Goal: Task Accomplishment & Management: Use online tool/utility

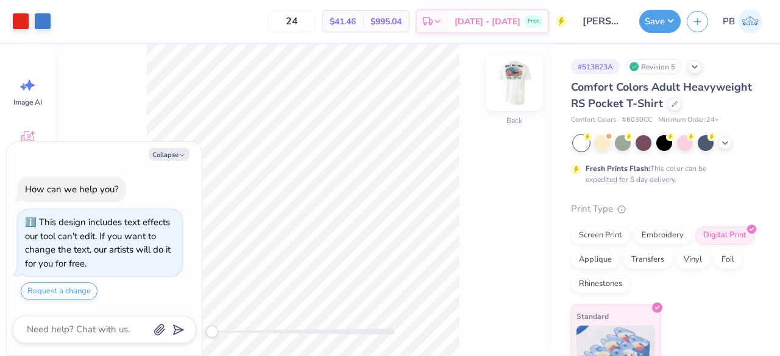
click at [515, 83] on img at bounding box center [514, 82] width 49 height 49
click at [531, 74] on div "Back" at bounding box center [303, 200] width 497 height 312
click at [519, 76] on img at bounding box center [514, 82] width 49 height 49
type textarea "x"
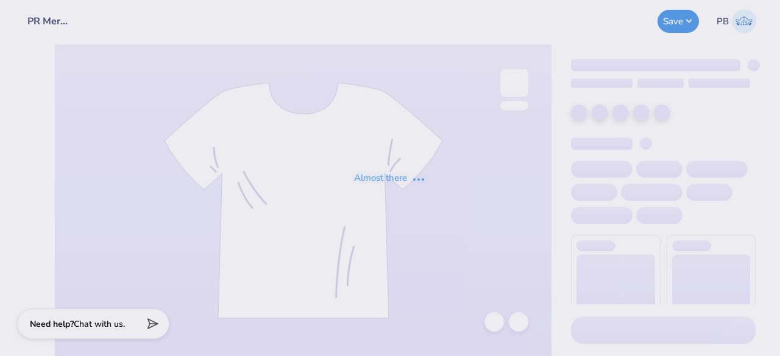
type input "PR Merch"
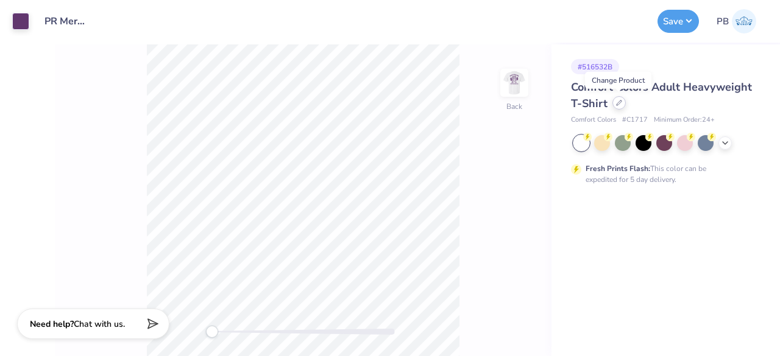
click at [614, 104] on div at bounding box center [618, 102] width 13 height 13
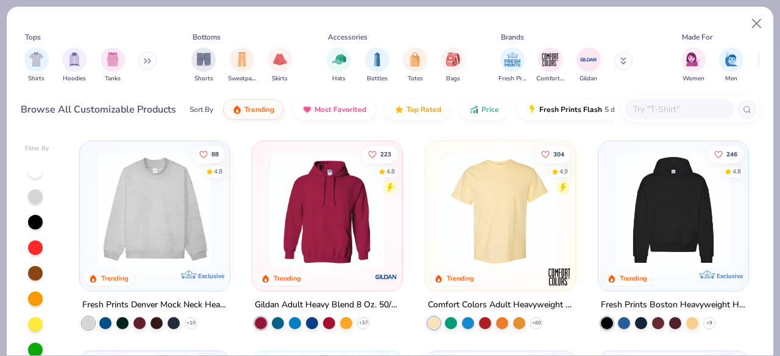
click at [670, 108] on input "text" at bounding box center [679, 109] width 94 height 14
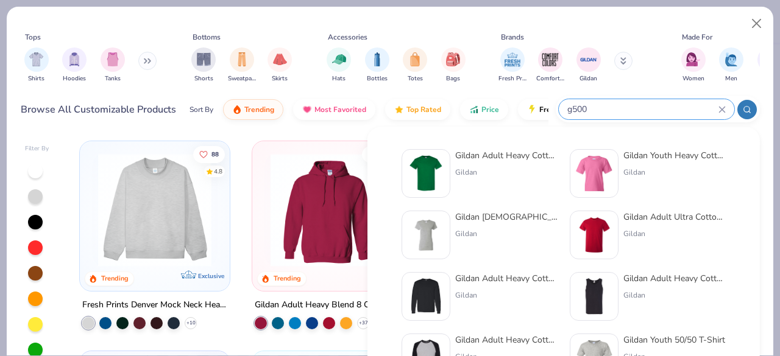
type input "g500"
click at [419, 172] on img at bounding box center [426, 174] width 38 height 38
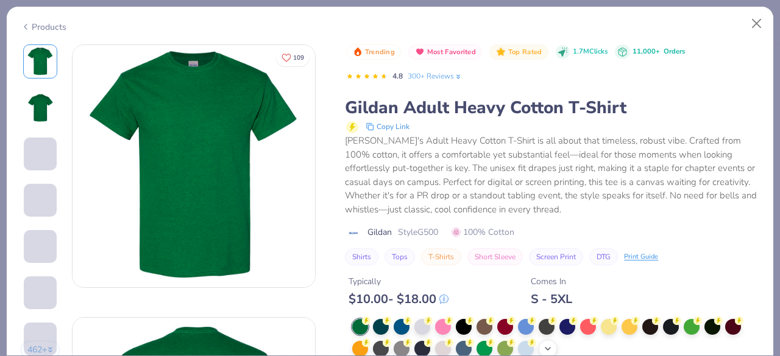
click at [548, 319] on div at bounding box center [547, 327] width 16 height 16
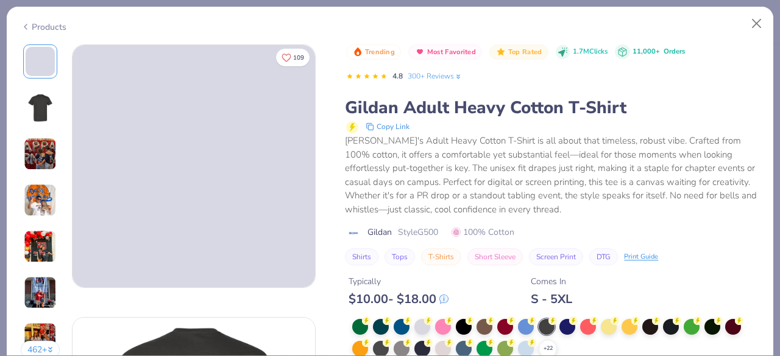
scroll to position [1599, 0]
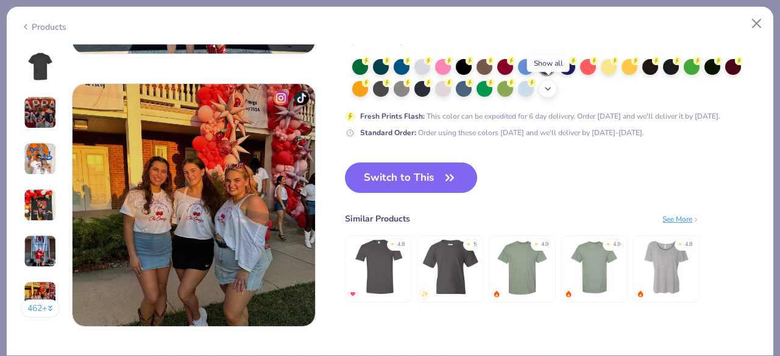
click at [545, 90] on icon at bounding box center [548, 89] width 10 height 10
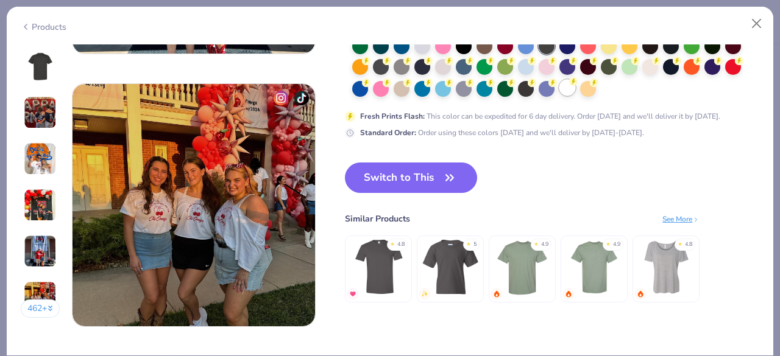
click at [565, 88] on div at bounding box center [567, 88] width 16 height 16
click at [406, 175] on button "Switch to This" at bounding box center [411, 178] width 132 height 30
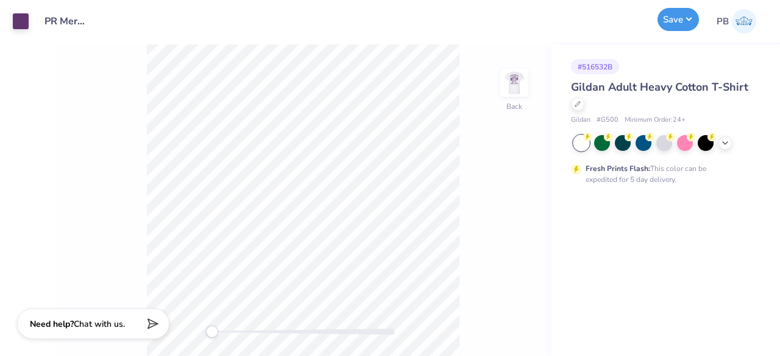
click at [682, 21] on button "Save" at bounding box center [677, 19] width 41 height 23
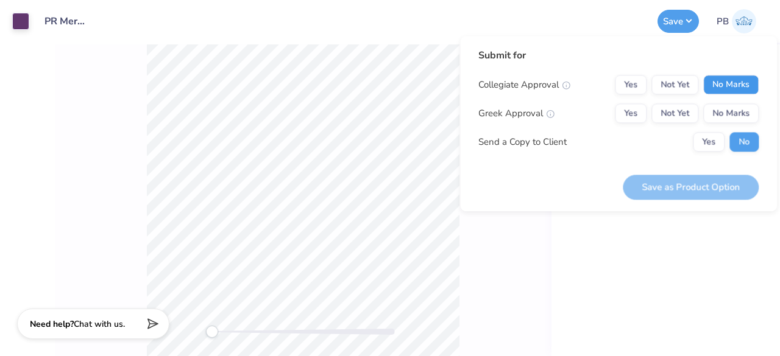
click at [716, 81] on button "No Marks" at bounding box center [730, 84] width 55 height 19
click at [627, 84] on button "Yes" at bounding box center [631, 84] width 32 height 19
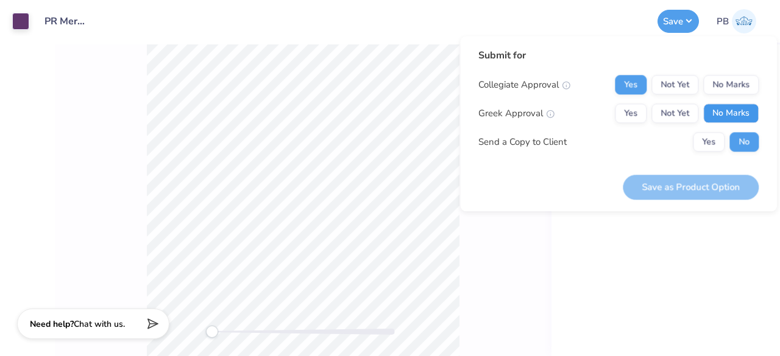
click at [743, 120] on button "No Marks" at bounding box center [730, 113] width 55 height 19
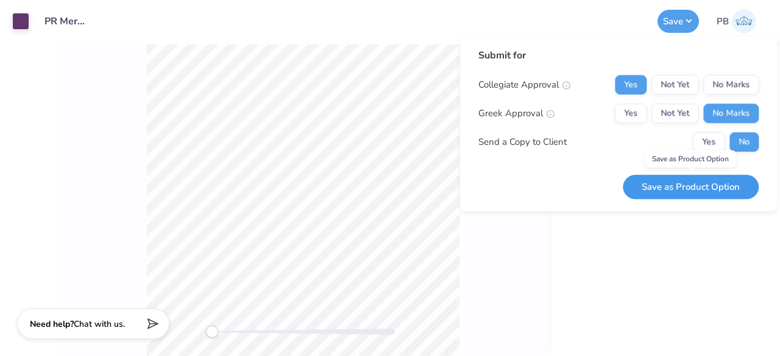
click at [695, 177] on button "Save as Product Option" at bounding box center [691, 187] width 136 height 25
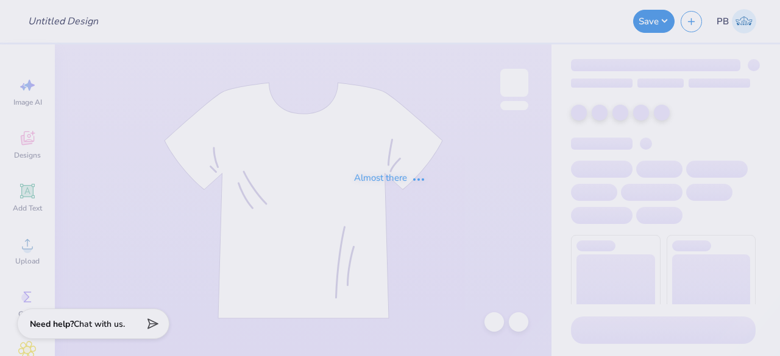
type input "Clive Moras : St. Norbert College"
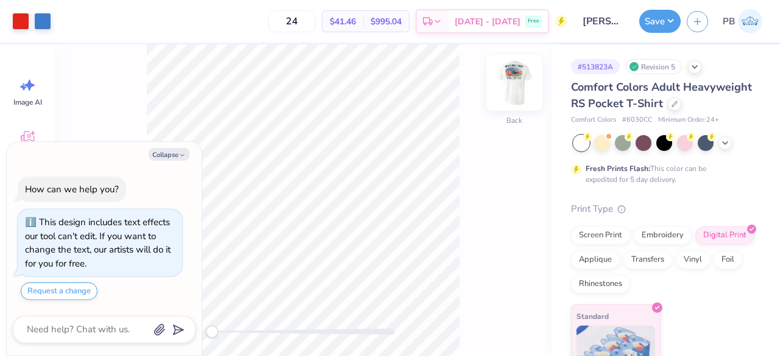
click at [523, 82] on img at bounding box center [514, 82] width 49 height 49
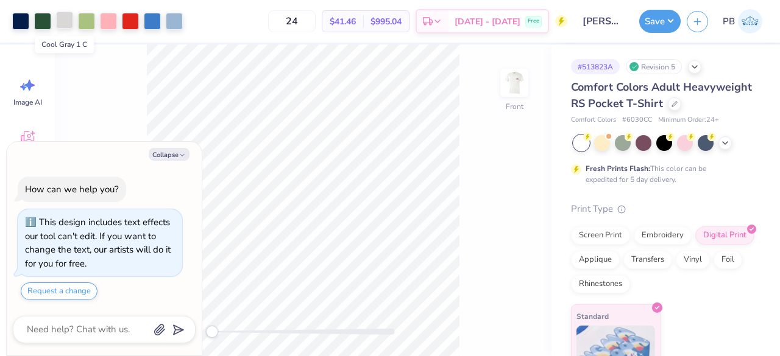
click at [67, 19] on div at bounding box center [64, 20] width 17 height 17
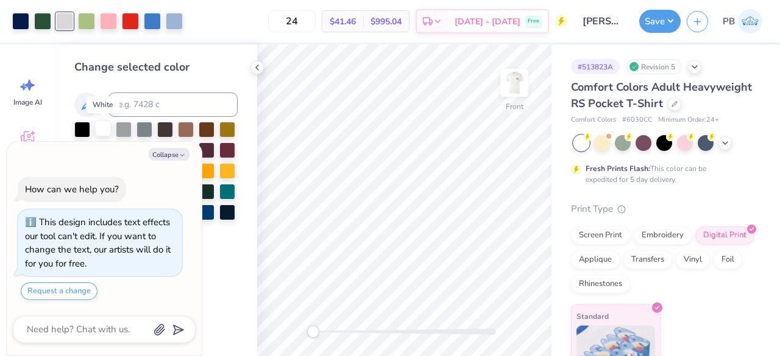
click at [108, 127] on div at bounding box center [103, 129] width 16 height 16
click at [490, 323] on icon at bounding box center [494, 322] width 12 height 12
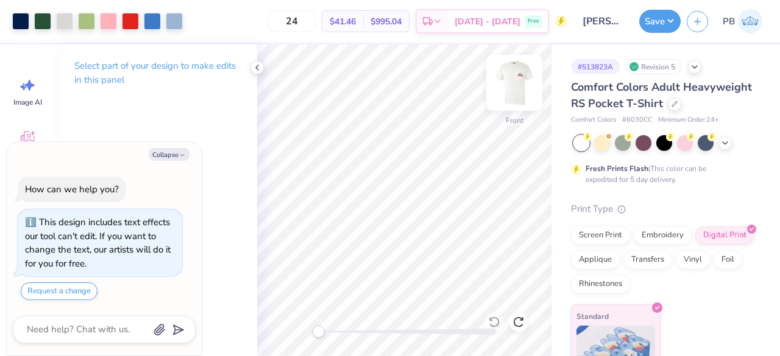
click at [502, 88] on img at bounding box center [514, 82] width 49 height 49
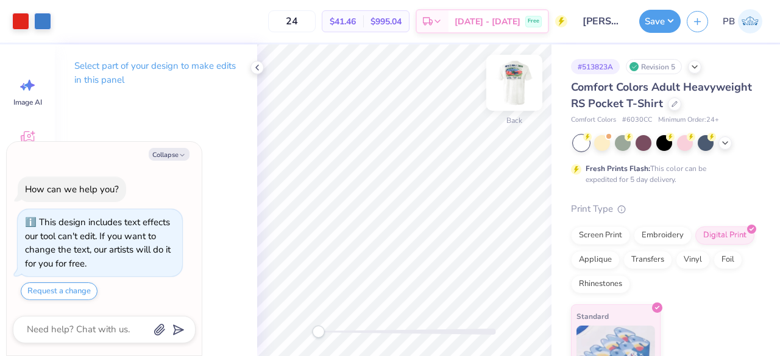
click at [505, 83] on img at bounding box center [514, 82] width 49 height 49
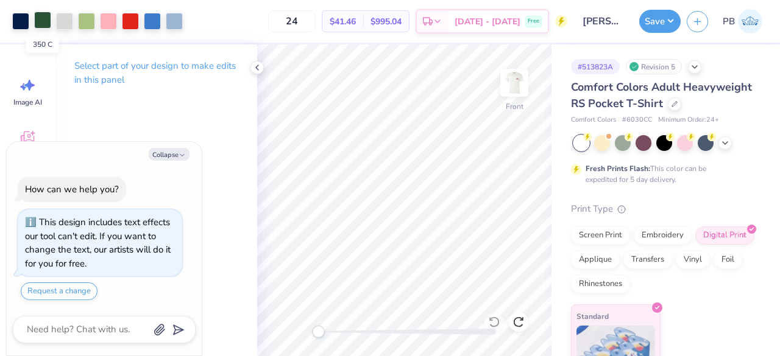
click at [41, 16] on div at bounding box center [42, 20] width 17 height 17
type textarea "x"
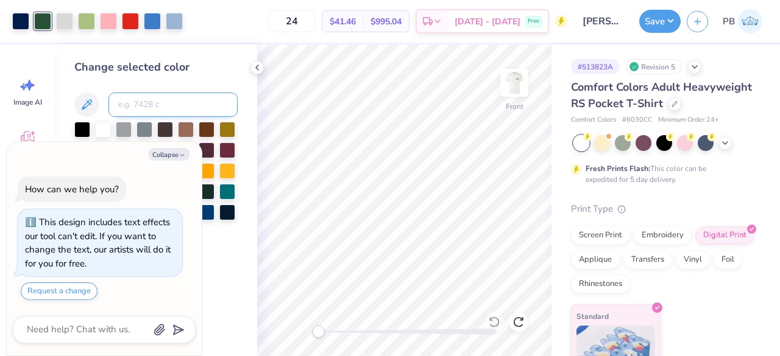
click at [174, 111] on input at bounding box center [172, 105] width 129 height 24
type input "485"
click at [493, 319] on icon at bounding box center [494, 322] width 12 height 12
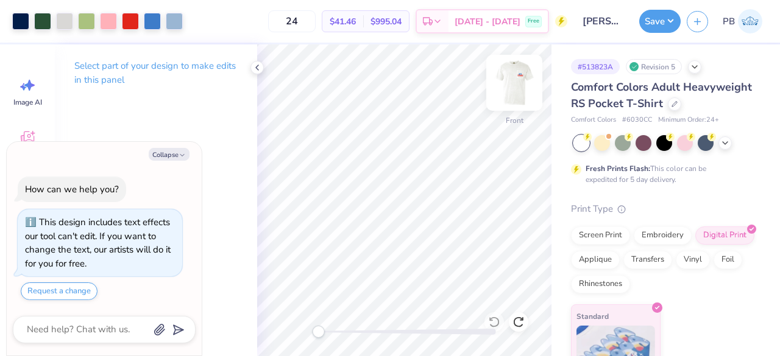
click at [507, 88] on img at bounding box center [514, 82] width 49 height 49
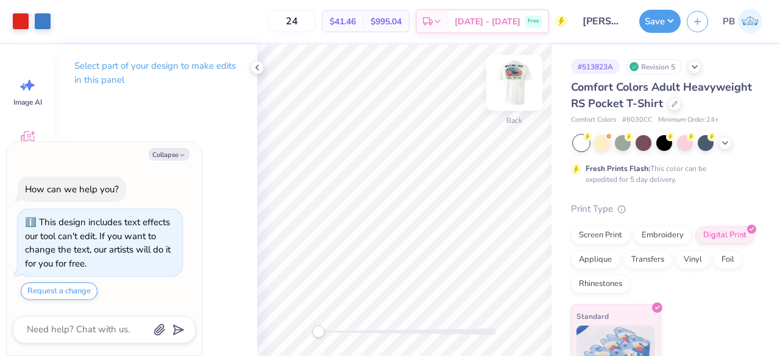
click at [517, 83] on img at bounding box center [514, 82] width 49 height 49
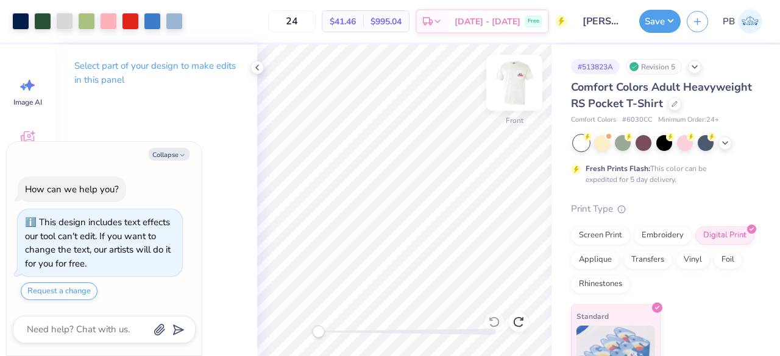
click at [515, 83] on img at bounding box center [514, 82] width 49 height 49
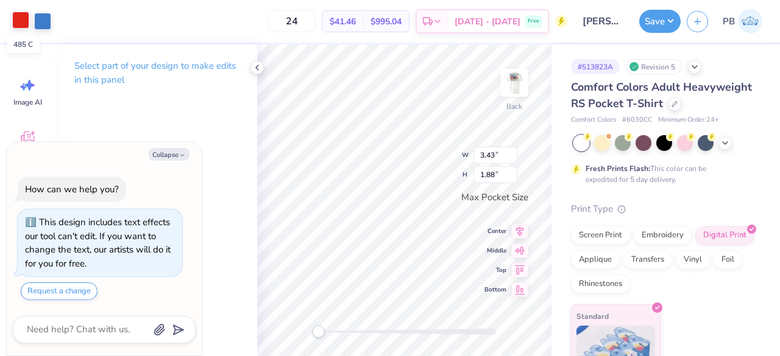
click at [16, 18] on div at bounding box center [20, 20] width 17 height 17
type textarea "x"
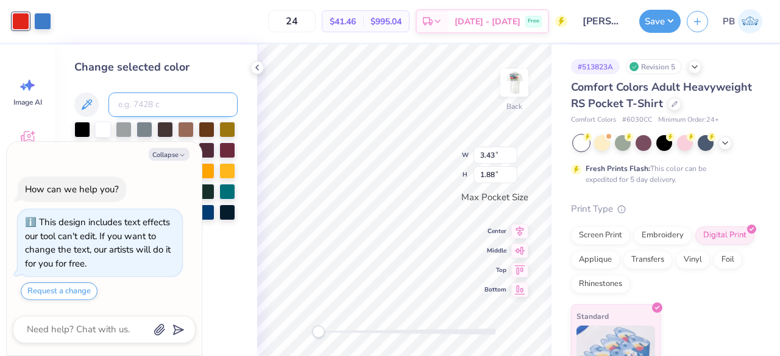
click at [139, 99] on input at bounding box center [172, 105] width 129 height 24
type input "2768"
type textarea "x"
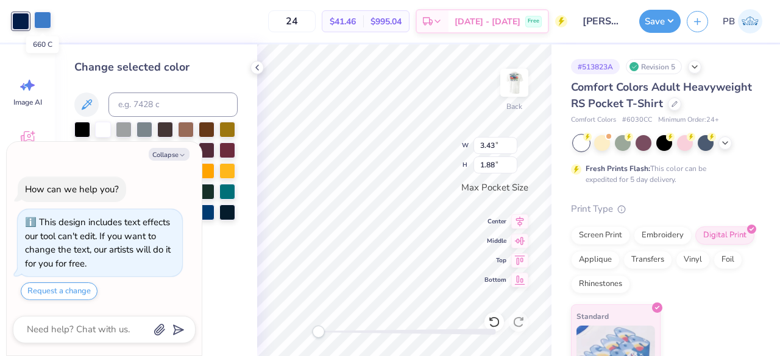
click at [41, 23] on div at bounding box center [42, 20] width 17 height 17
type textarea "x"
click at [196, 105] on input at bounding box center [172, 105] width 129 height 24
type input "2768"
type textarea "x"
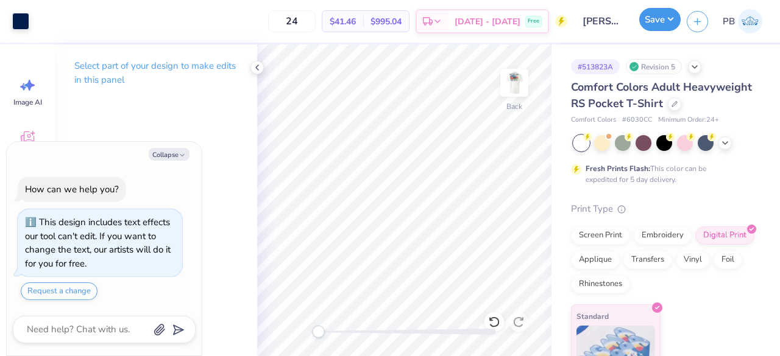
click at [663, 25] on button "Save" at bounding box center [659, 19] width 41 height 23
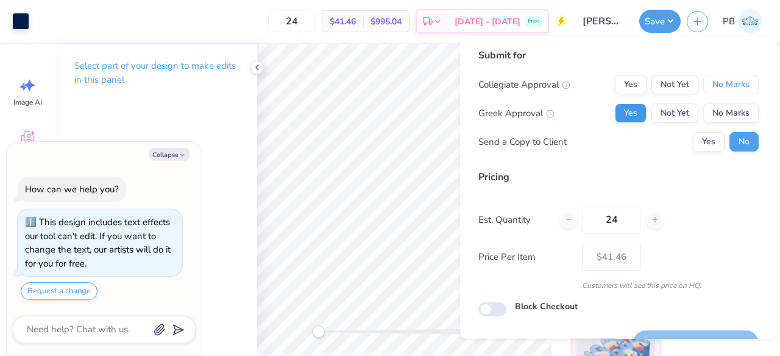
drag, startPoint x: 740, startPoint y: 89, endPoint x: 634, endPoint y: 114, distance: 108.9
click at [634, 114] on div "Collegiate Approval Yes Not Yet No Marks Greek Approval Yes Not Yet No Marks Se…" at bounding box center [618, 113] width 280 height 77
click at [634, 114] on button "Yes" at bounding box center [631, 113] width 32 height 19
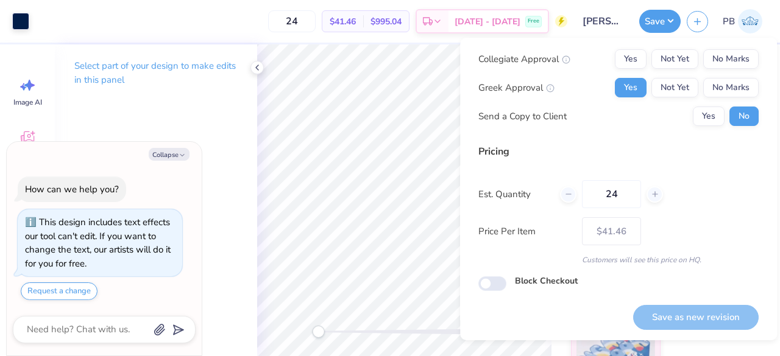
scroll to position [27, 0]
click at [730, 61] on button "No Marks" at bounding box center [730, 59] width 55 height 19
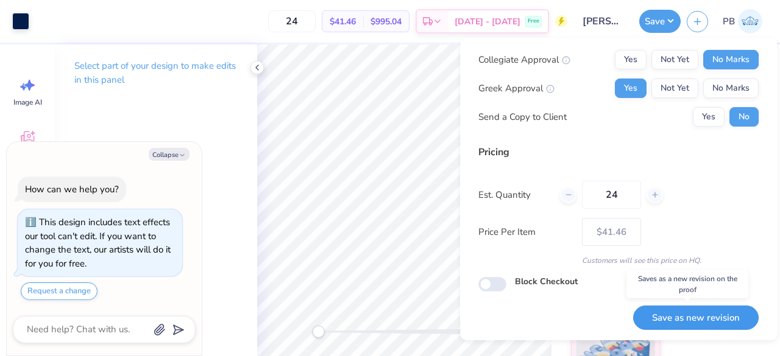
click at [723, 316] on button "Save as new revision" at bounding box center [695, 318] width 125 height 25
type textarea "x"
type input "– –"
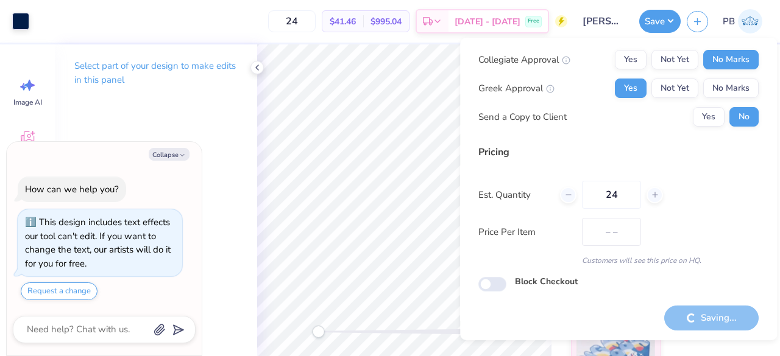
type textarea "x"
type input "$41.46"
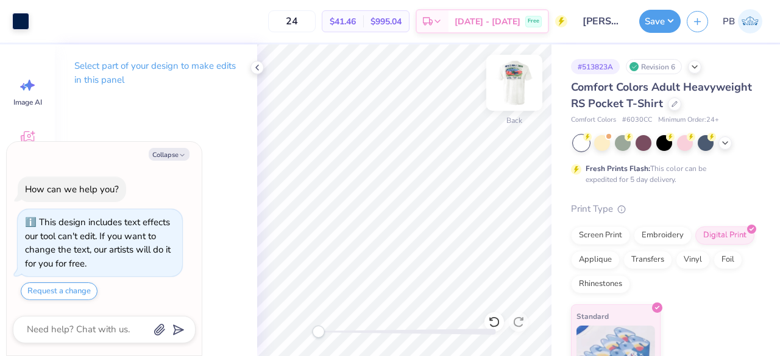
click at [521, 75] on img at bounding box center [514, 82] width 49 height 49
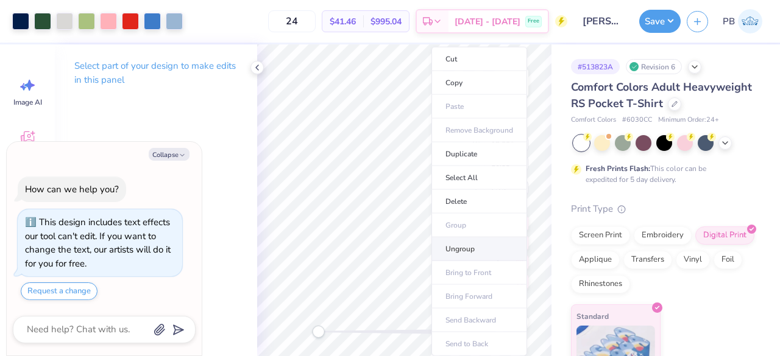
click at [479, 250] on li "Ungroup" at bounding box center [479, 250] width 96 height 24
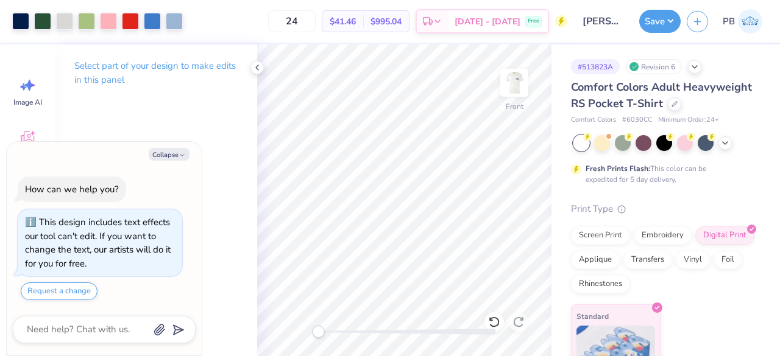
click at [320, 336] on div "Accessibility label" at bounding box center [318, 332] width 12 height 12
click at [325, 330] on div "Accessibility label" at bounding box center [320, 332] width 12 height 12
click at [354, 336] on div at bounding box center [404, 332] width 183 height 12
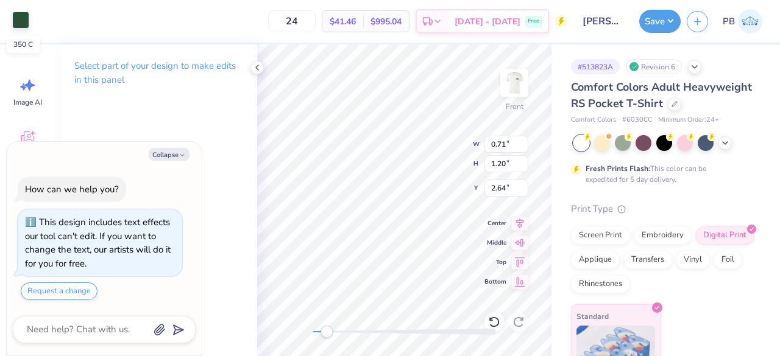
click at [17, 26] on div at bounding box center [20, 20] width 17 height 17
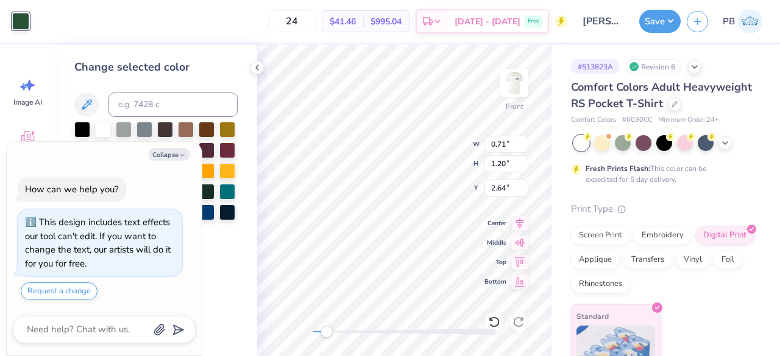
click at [259, 68] on icon at bounding box center [257, 68] width 10 height 10
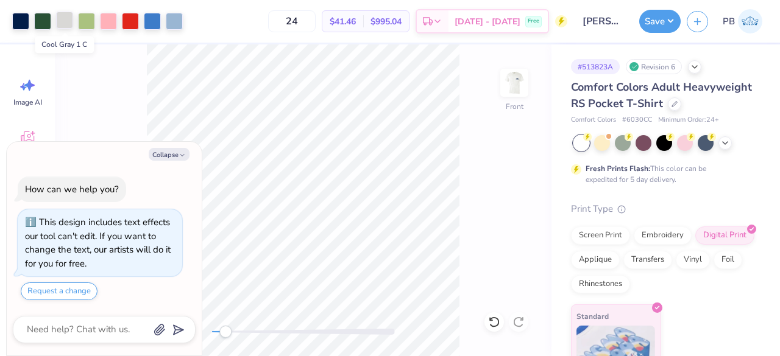
click at [69, 14] on div at bounding box center [64, 20] width 17 height 17
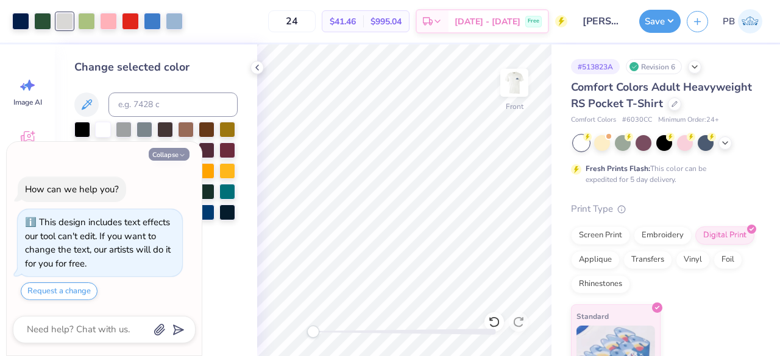
click at [168, 155] on button "Collapse" at bounding box center [169, 154] width 41 height 13
type textarea "x"
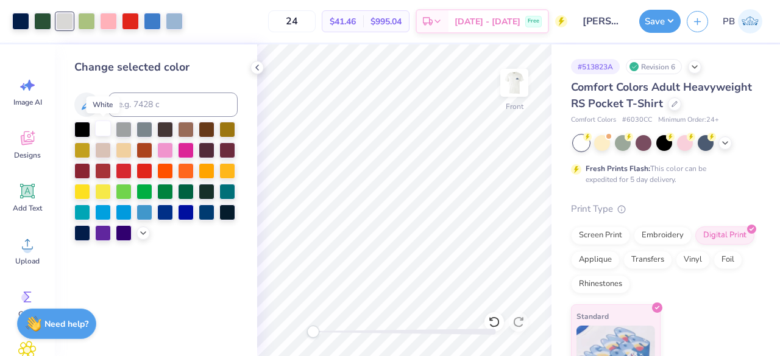
click at [101, 127] on div at bounding box center [103, 129] width 16 height 16
click at [202, 76] on div "Change selected color" at bounding box center [155, 150] width 163 height 182
click at [127, 24] on div at bounding box center [130, 20] width 17 height 17
click at [68, 21] on div at bounding box center [64, 20] width 17 height 17
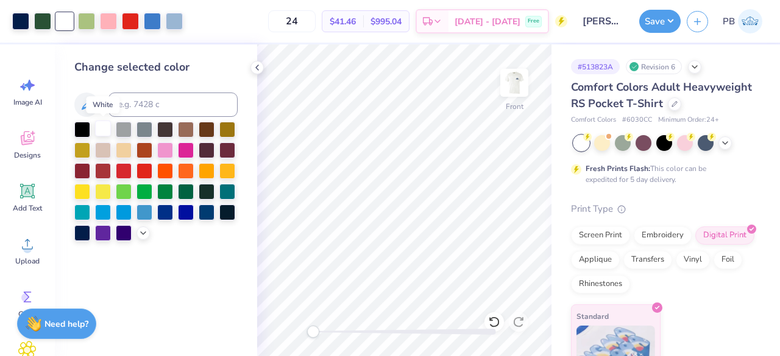
click at [101, 128] on div at bounding box center [103, 129] width 16 height 16
click at [105, 123] on div at bounding box center [103, 129] width 16 height 16
click at [86, 18] on div at bounding box center [86, 20] width 17 height 17
click at [512, 91] on img at bounding box center [514, 82] width 49 height 49
